Goal: Task Accomplishment & Management: Complete application form

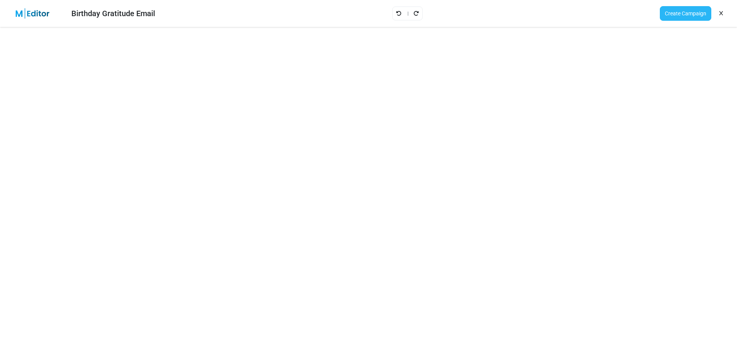
click at [704, 10] on link "Create Campaign" at bounding box center [685, 13] width 51 height 15
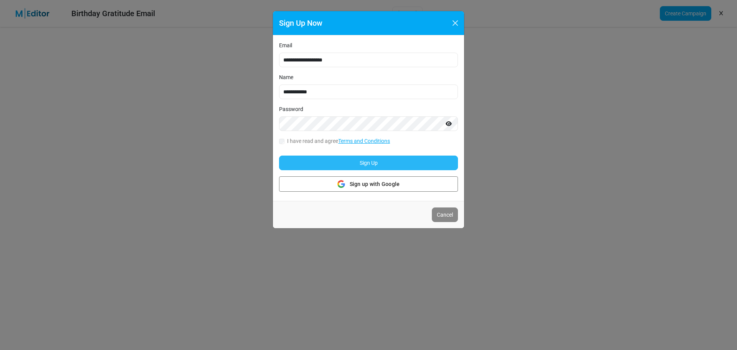
click at [387, 160] on button "Sign Up" at bounding box center [368, 162] width 179 height 15
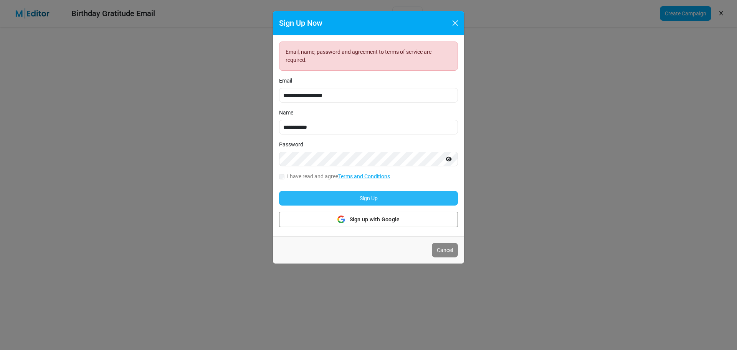
click at [336, 195] on button "Sign Up" at bounding box center [368, 198] width 179 height 15
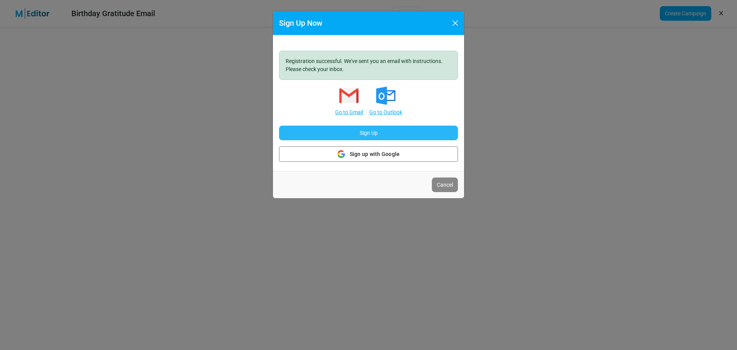
click at [434, 134] on button "Sign Up" at bounding box center [368, 132] width 179 height 15
click at [444, 131] on button "Sign Up" at bounding box center [368, 132] width 179 height 15
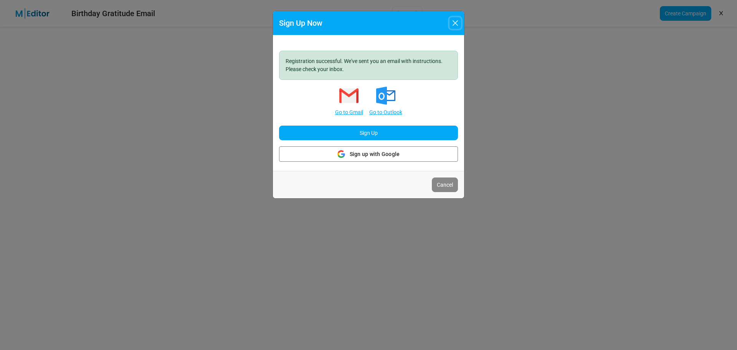
click at [456, 25] on button "Close" at bounding box center [455, 23] width 12 height 12
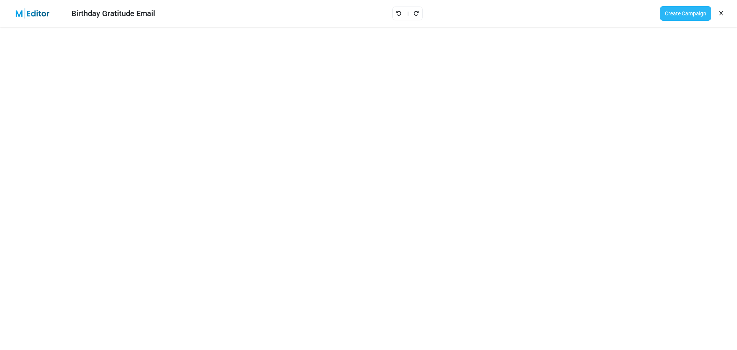
click at [697, 15] on link "Create Campaign" at bounding box center [685, 13] width 51 height 15
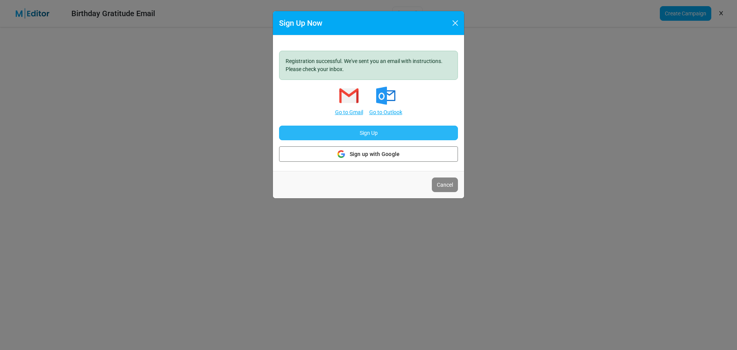
click at [405, 129] on button "Sign Up" at bounding box center [368, 132] width 179 height 15
click at [393, 130] on button "Sign Up" at bounding box center [368, 132] width 179 height 15
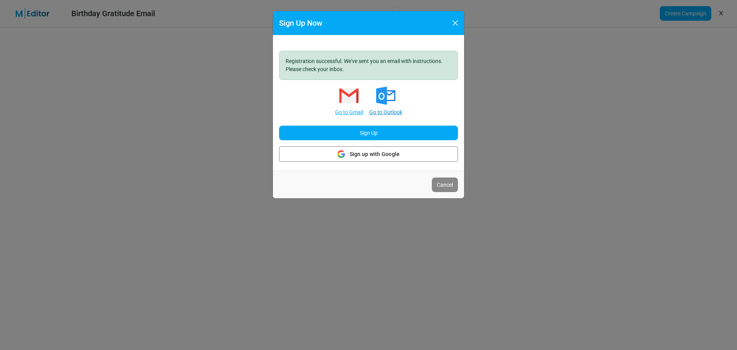
click at [391, 109] on link "Go to Outlook" at bounding box center [385, 112] width 33 height 8
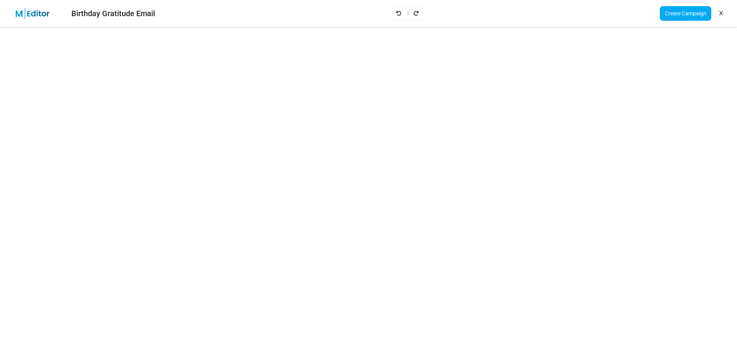
click at [720, 13] on icon at bounding box center [720, 13] width 3 height 0
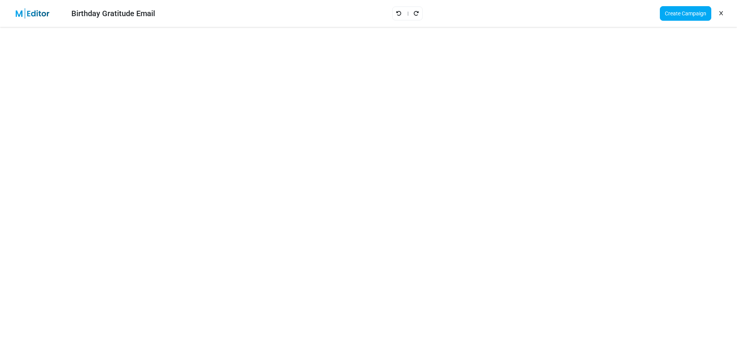
click at [720, 13] on icon at bounding box center [720, 13] width 3 height 0
click at [691, 12] on link "Create Campaign" at bounding box center [685, 13] width 51 height 15
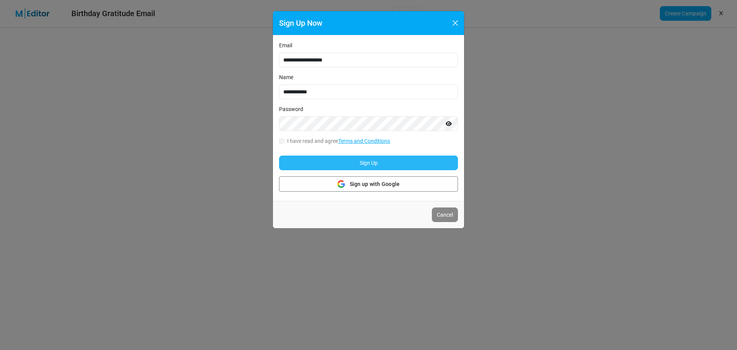
click at [333, 158] on button "Sign Up" at bounding box center [368, 162] width 179 height 15
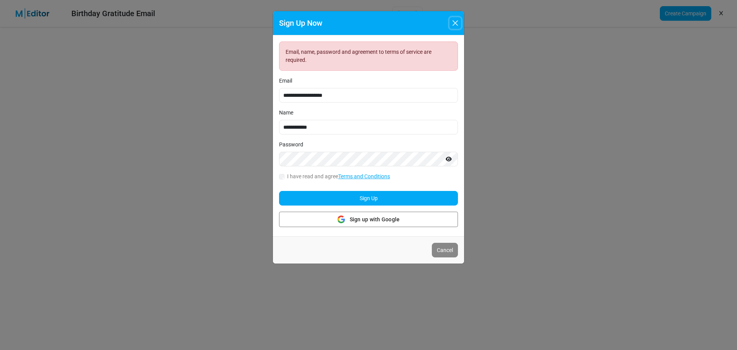
click at [456, 26] on button "Close" at bounding box center [455, 23] width 12 height 12
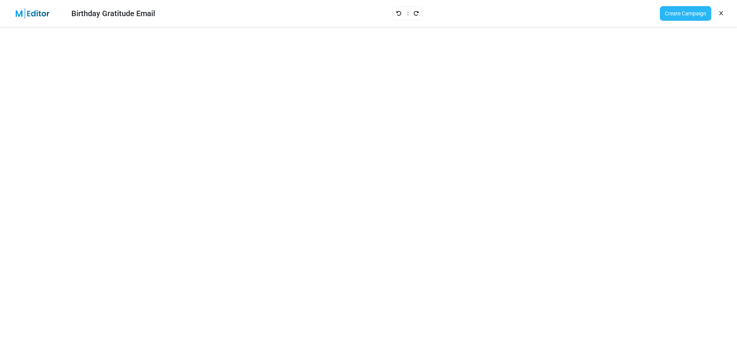
click at [703, 18] on link "Create Campaign" at bounding box center [685, 13] width 51 height 15
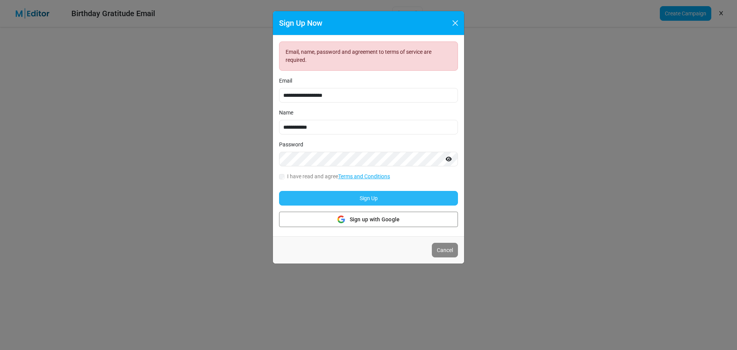
click at [331, 197] on button "Sign Up" at bounding box center [368, 198] width 179 height 15
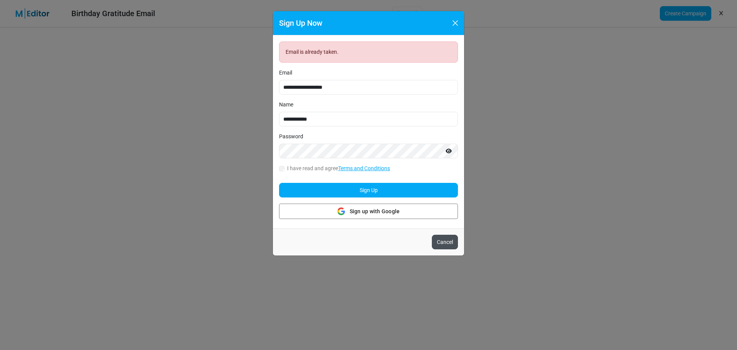
click at [446, 241] on button "Cancel" at bounding box center [445, 241] width 26 height 15
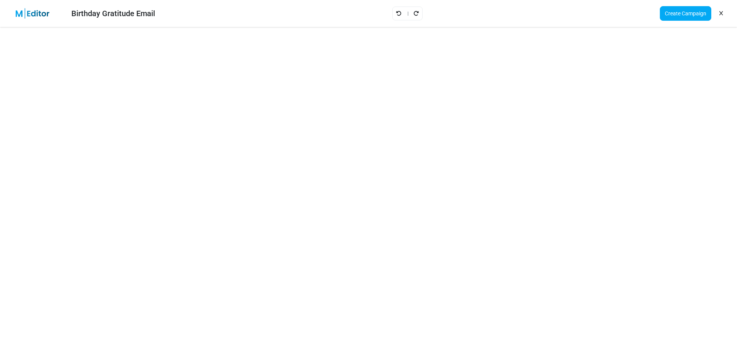
click at [304, 22] on div "Birthday Gratitude Email Create Campaign" at bounding box center [368, 13] width 737 height 27
